Goal: Task Accomplishment & Management: Use online tool/utility

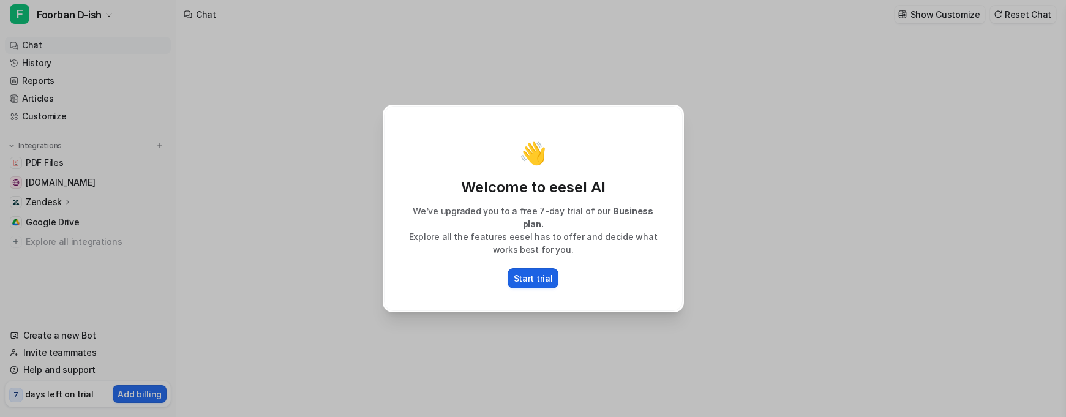
click at [530, 274] on p "Start trial" at bounding box center [533, 278] width 39 height 13
type textarea "**********"
